Goal: Communication & Community: Ask a question

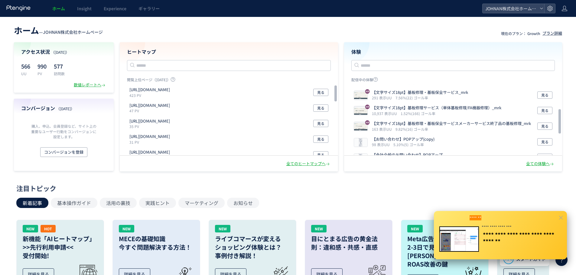
scroll to position [70, 0]
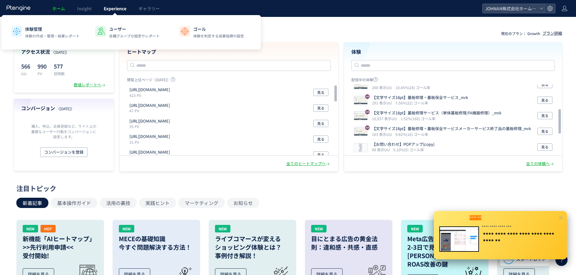
click at [112, 8] on span "Experience" at bounding box center [115, 8] width 23 height 6
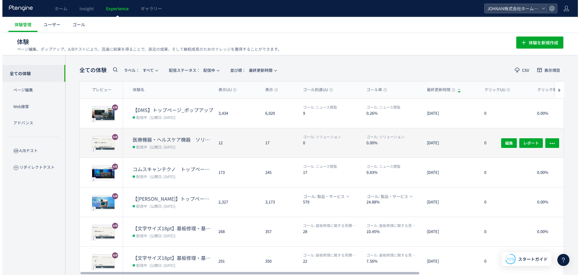
scroll to position [142, 0]
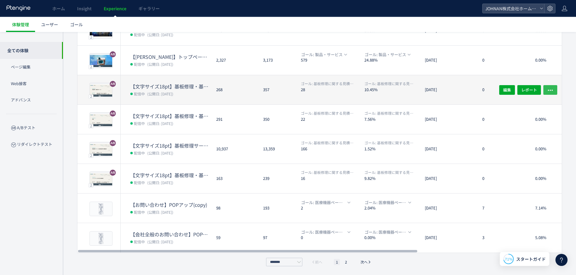
click at [554, 92] on button "button" at bounding box center [550, 90] width 14 height 10
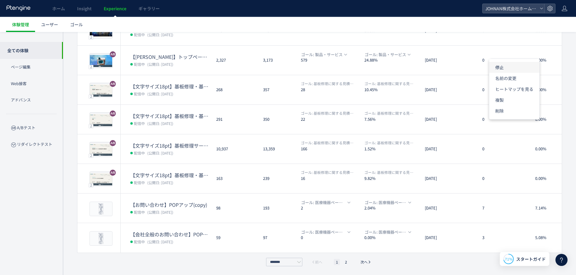
click at [509, 68] on li "停止" at bounding box center [514, 67] width 50 height 11
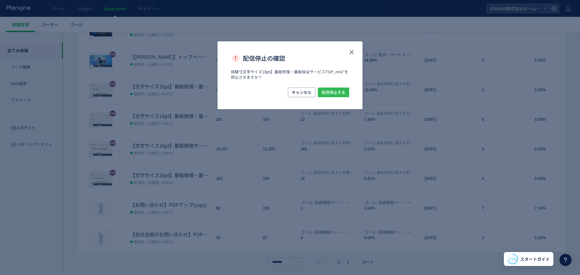
click at [332, 90] on span "配信停止する" at bounding box center [334, 93] width 24 height 10
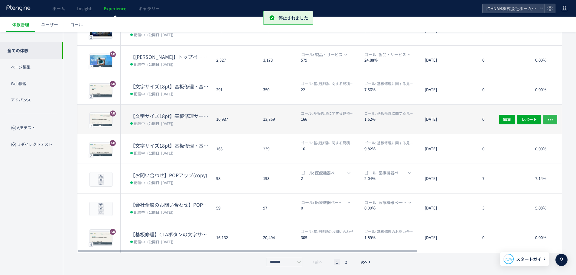
click at [553, 120] on icon "button" at bounding box center [550, 120] width 6 height 6
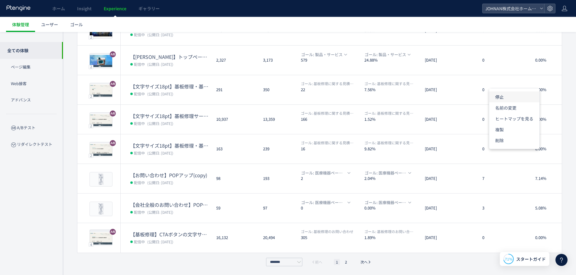
click at [505, 98] on li "停止" at bounding box center [514, 97] width 50 height 11
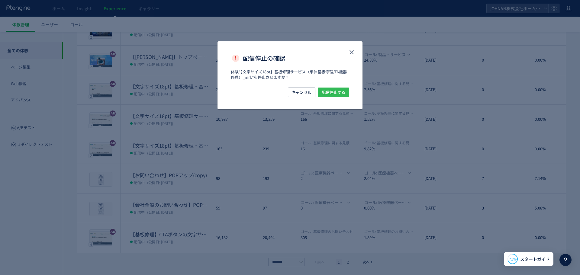
click at [345, 89] on span "配信停止する" at bounding box center [334, 93] width 24 height 10
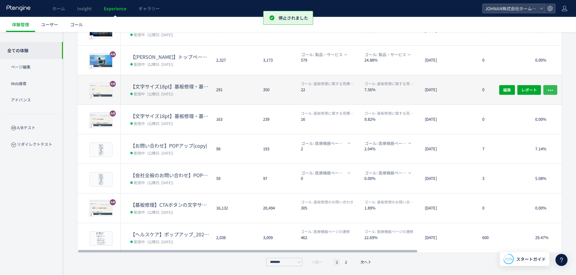
click at [551, 88] on icon "button" at bounding box center [550, 90] width 6 height 6
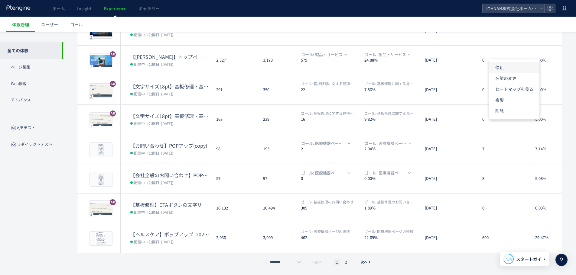
click at [511, 69] on li "停止" at bounding box center [514, 67] width 50 height 11
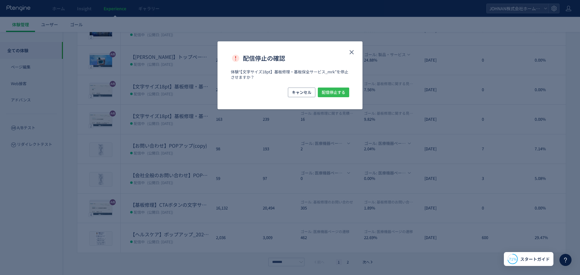
click at [344, 96] on span "配信停止する" at bounding box center [334, 93] width 24 height 10
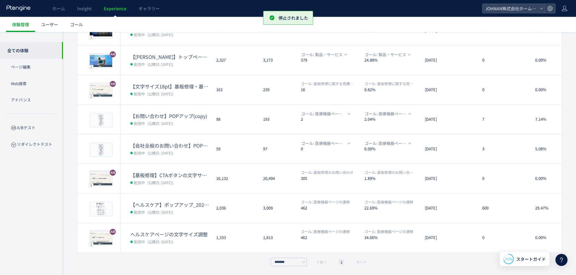
click at [340, 90] on dt "16" at bounding box center [330, 90] width 59 height 6
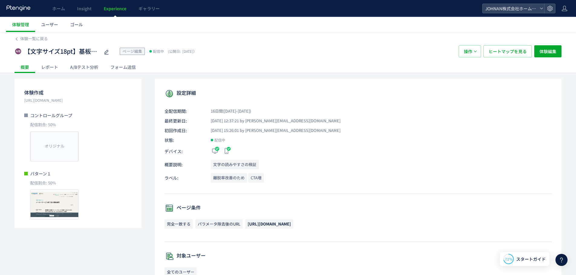
click at [123, 11] on link "Experience" at bounding box center [115, 8] width 35 height 17
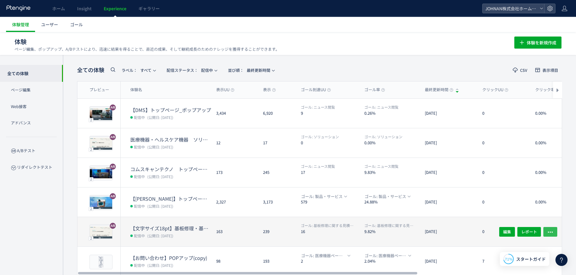
click at [551, 233] on icon "button" at bounding box center [550, 232] width 6 height 6
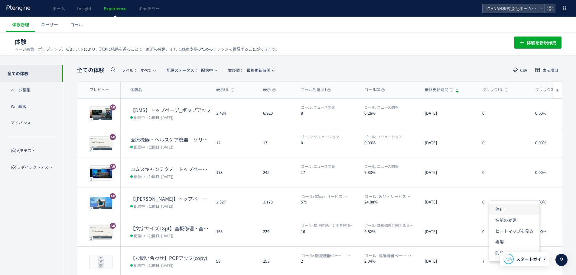
click at [501, 209] on li "停止" at bounding box center [514, 209] width 50 height 11
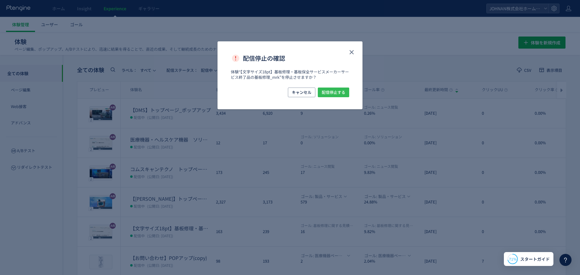
drag, startPoint x: 340, startPoint y: 92, endPoint x: 354, endPoint y: 109, distance: 22.6
click at [340, 92] on span "配信停止する" at bounding box center [334, 93] width 24 height 10
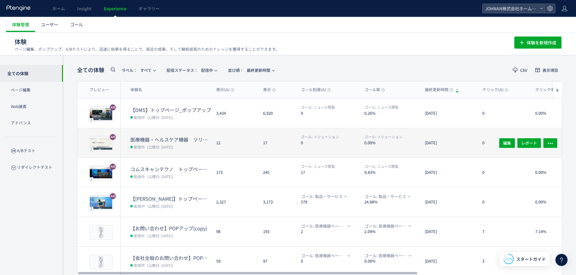
click at [335, 144] on dt "0" at bounding box center [330, 143] width 59 height 6
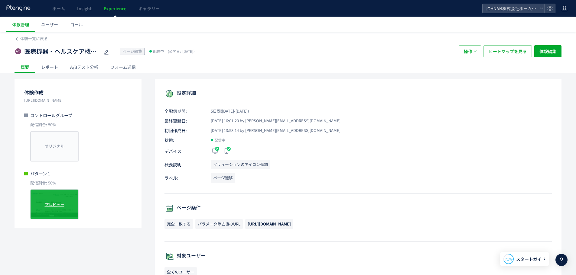
click at [54, 212] on div "プレビュー" at bounding box center [54, 204] width 48 height 30
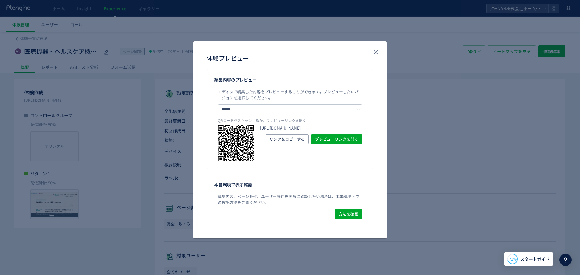
click at [293, 131] on link "[URL][DOMAIN_NAME]" at bounding box center [311, 128] width 102 height 6
click at [375, 54] on icon "close" at bounding box center [375, 52] width 7 height 7
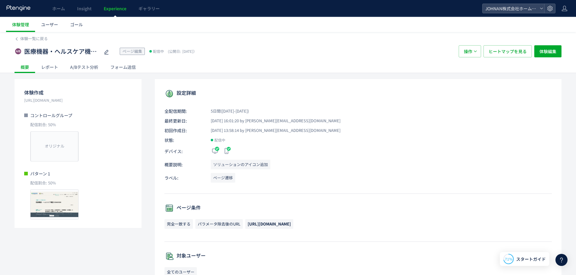
click at [82, 66] on div "A/Bテスト分析" at bounding box center [84, 67] width 40 height 12
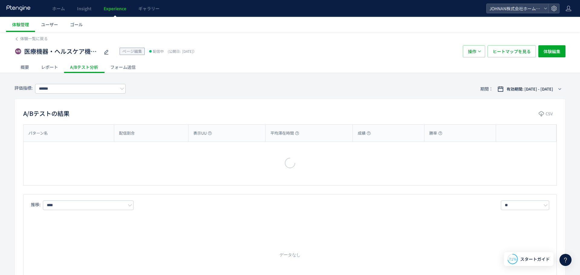
type input "*******"
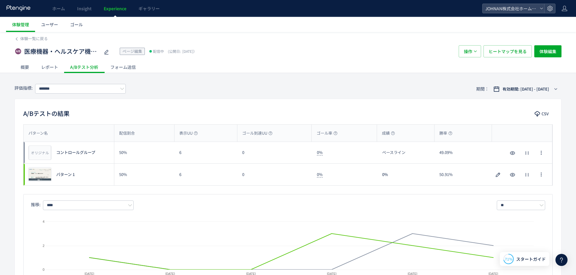
click at [113, 9] on span "Experience" at bounding box center [115, 8] width 23 height 6
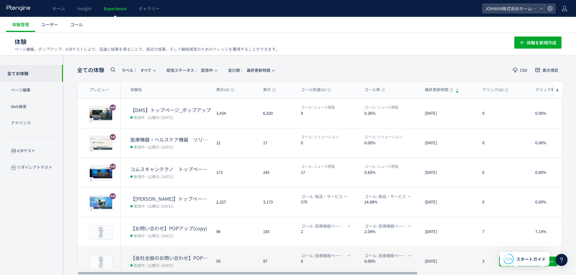
click at [363, 263] on div "ゴール: 医療機器ページの遷移 0.00%" at bounding box center [389, 261] width 60 height 29
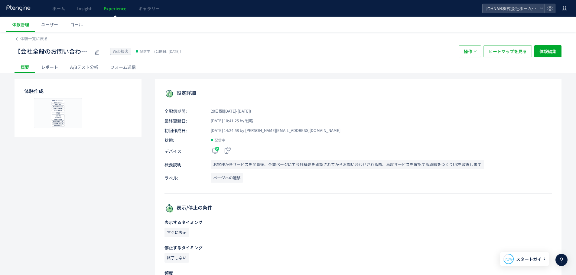
click at [97, 68] on div "A/Bテスト分析" at bounding box center [84, 67] width 40 height 12
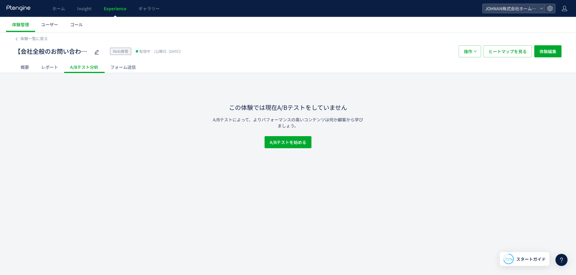
click at [53, 66] on div "レポート" at bounding box center [49, 67] width 29 height 12
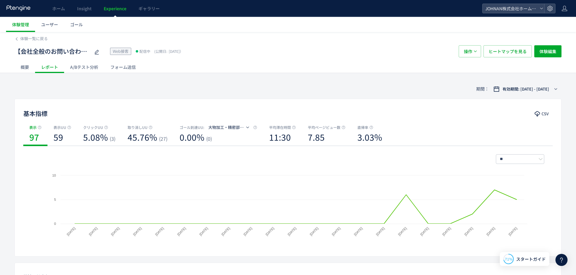
click at [560, 262] on icon at bounding box center [561, 260] width 7 height 7
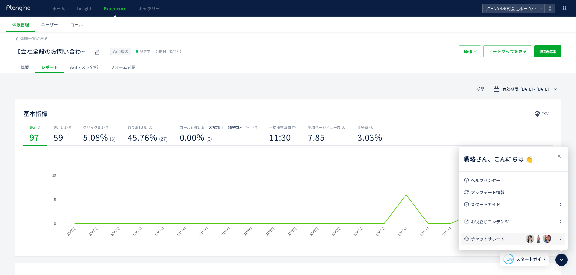
click at [493, 241] on span "チャットサポート" at bounding box center [497, 239] width 55 height 6
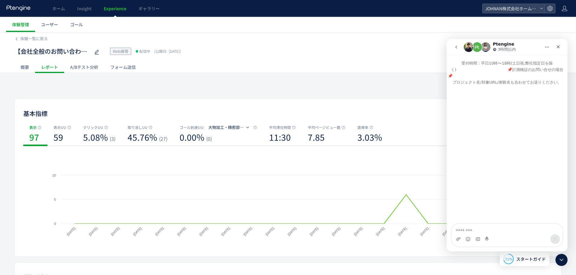
click at [502, 44] on h1 "Ptengine" at bounding box center [503, 44] width 21 height 5
click at [477, 50] on img "Intercom Messenger" at bounding box center [477, 47] width 10 height 10
click at [458, 47] on icon "go back" at bounding box center [456, 47] width 5 height 5
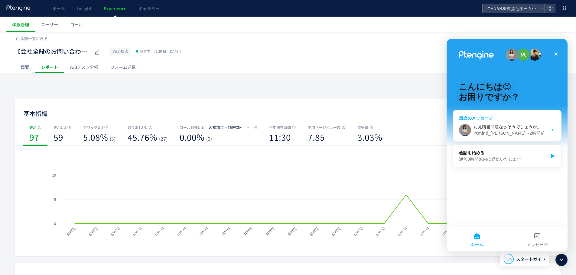
click at [527, 132] on div "• 2時間前" at bounding box center [536, 133] width 18 height 6
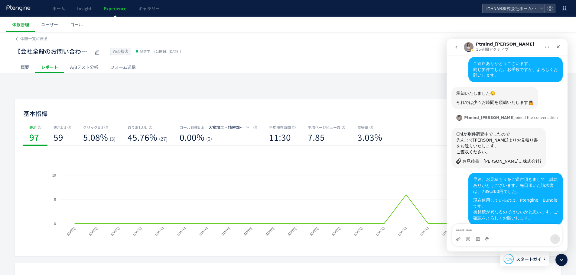
scroll to position [539, 0]
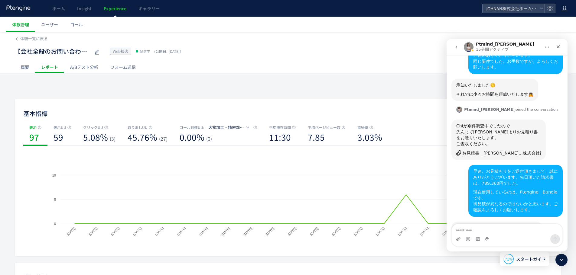
click at [506, 239] on div "Intercom Messenger" at bounding box center [506, 239] width 111 height 10
click at [498, 231] on textarea "メッセージ..." at bounding box center [506, 229] width 111 height 10
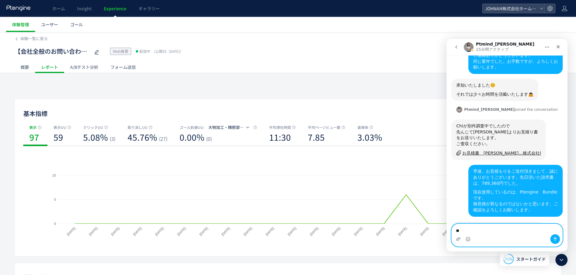
type textarea "*"
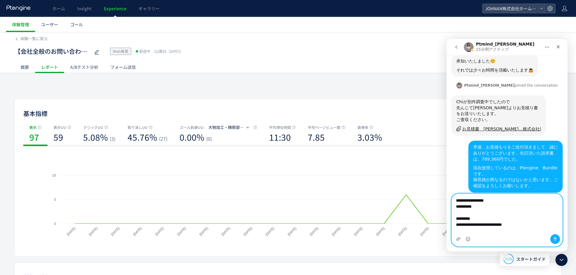
scroll to position [569, 0]
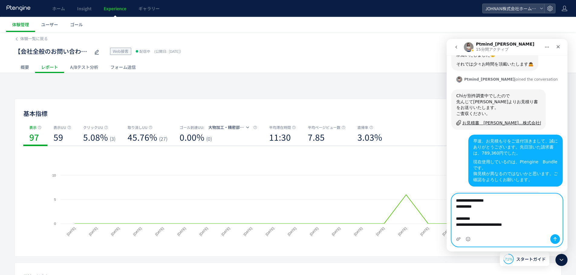
drag, startPoint x: 523, startPoint y: 226, endPoint x: 553, endPoint y: 228, distance: 29.4
click at [529, 226] on textarea "**********" at bounding box center [506, 214] width 111 height 40
click at [550, 225] on textarea "**********" at bounding box center [506, 214] width 111 height 40
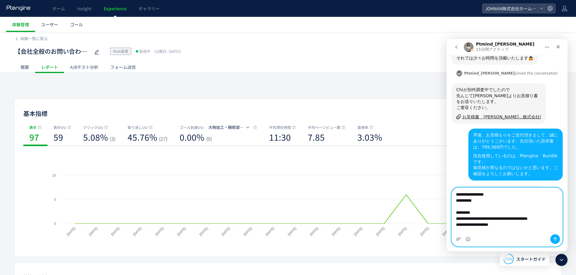
type textarea "**********"
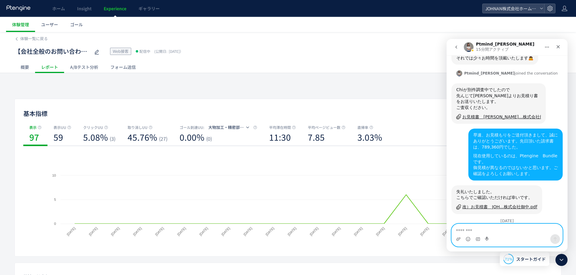
scroll to position [596, 0]
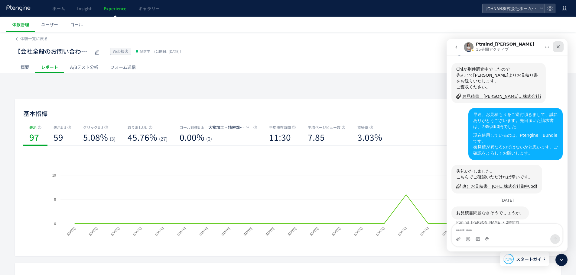
click at [557, 49] on div "クローズ" at bounding box center [557, 46] width 11 height 11
